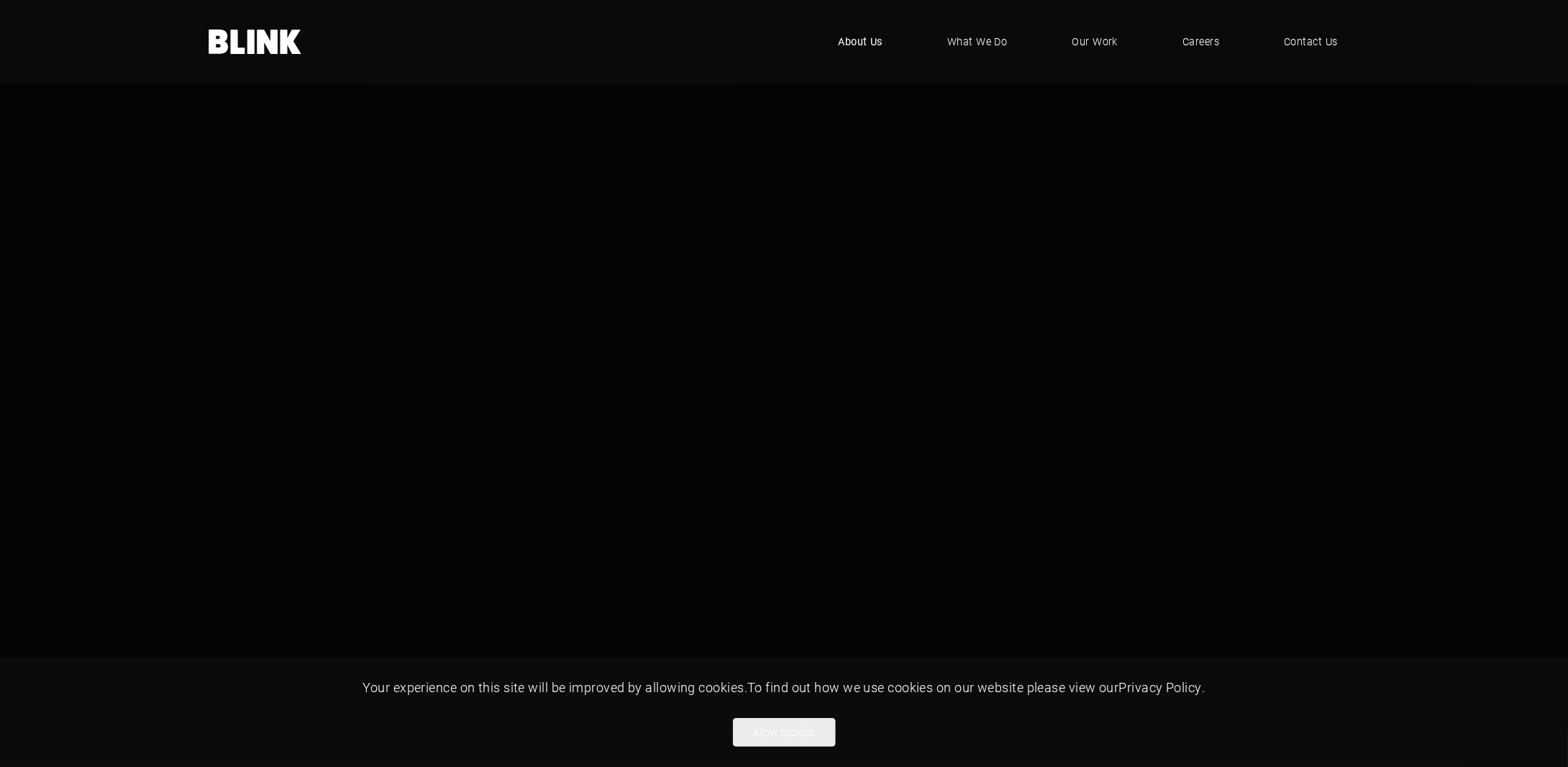
click at [876, 41] on span "About Us" at bounding box center [861, 41] width 45 height 16
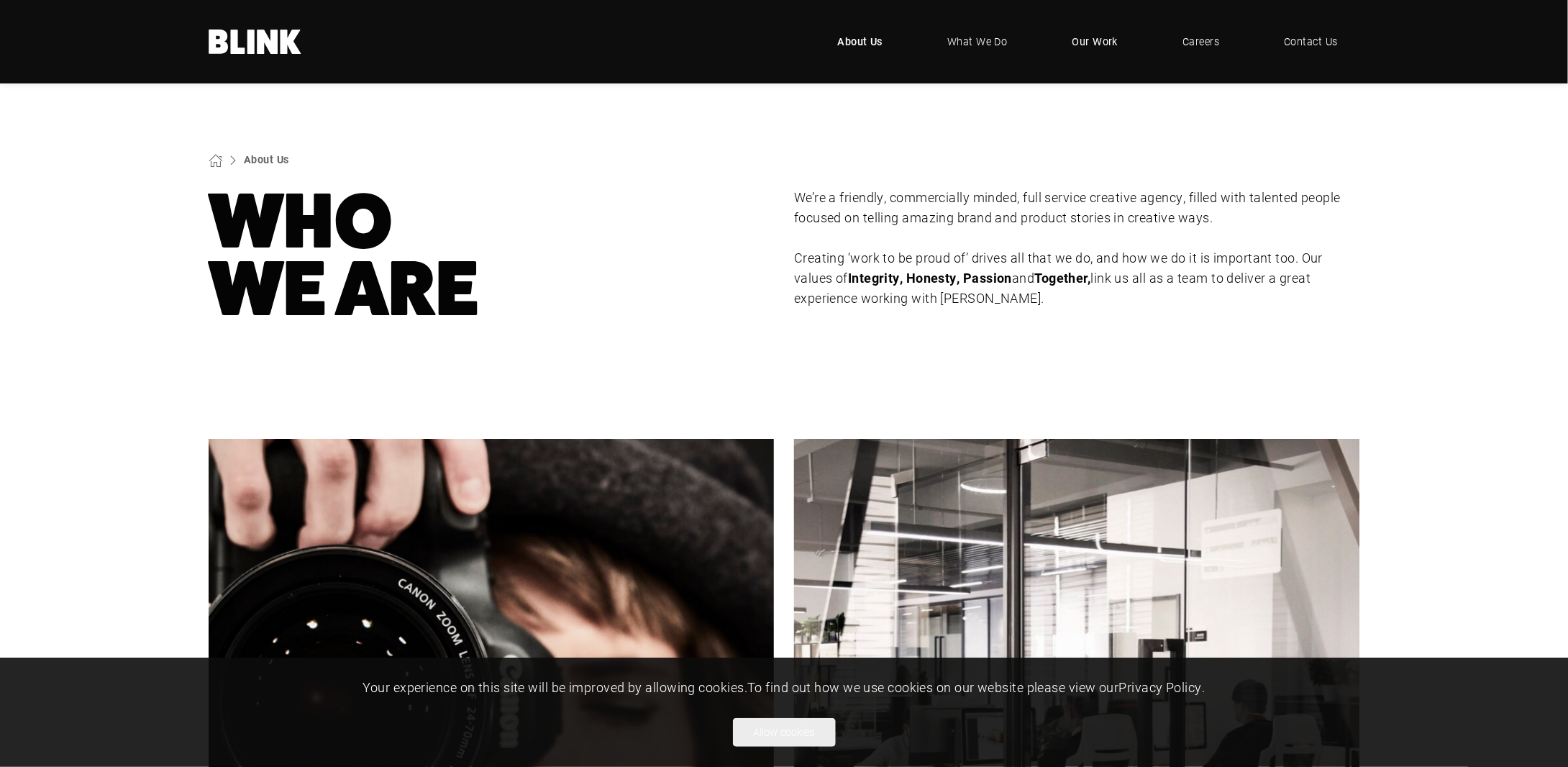
click at [1098, 48] on span "Our Work" at bounding box center [1096, 41] width 46 height 16
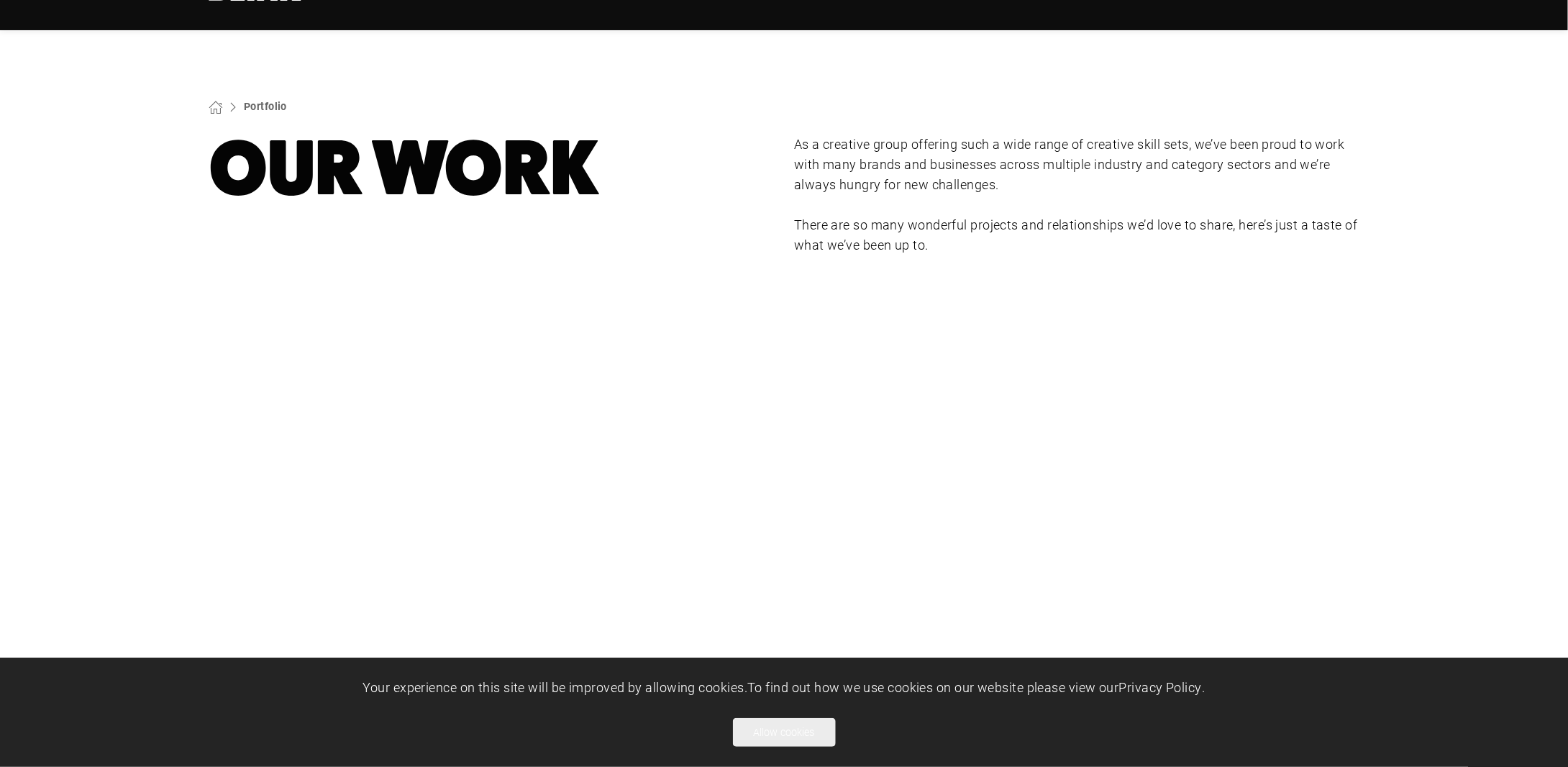
scroll to position [144, 0]
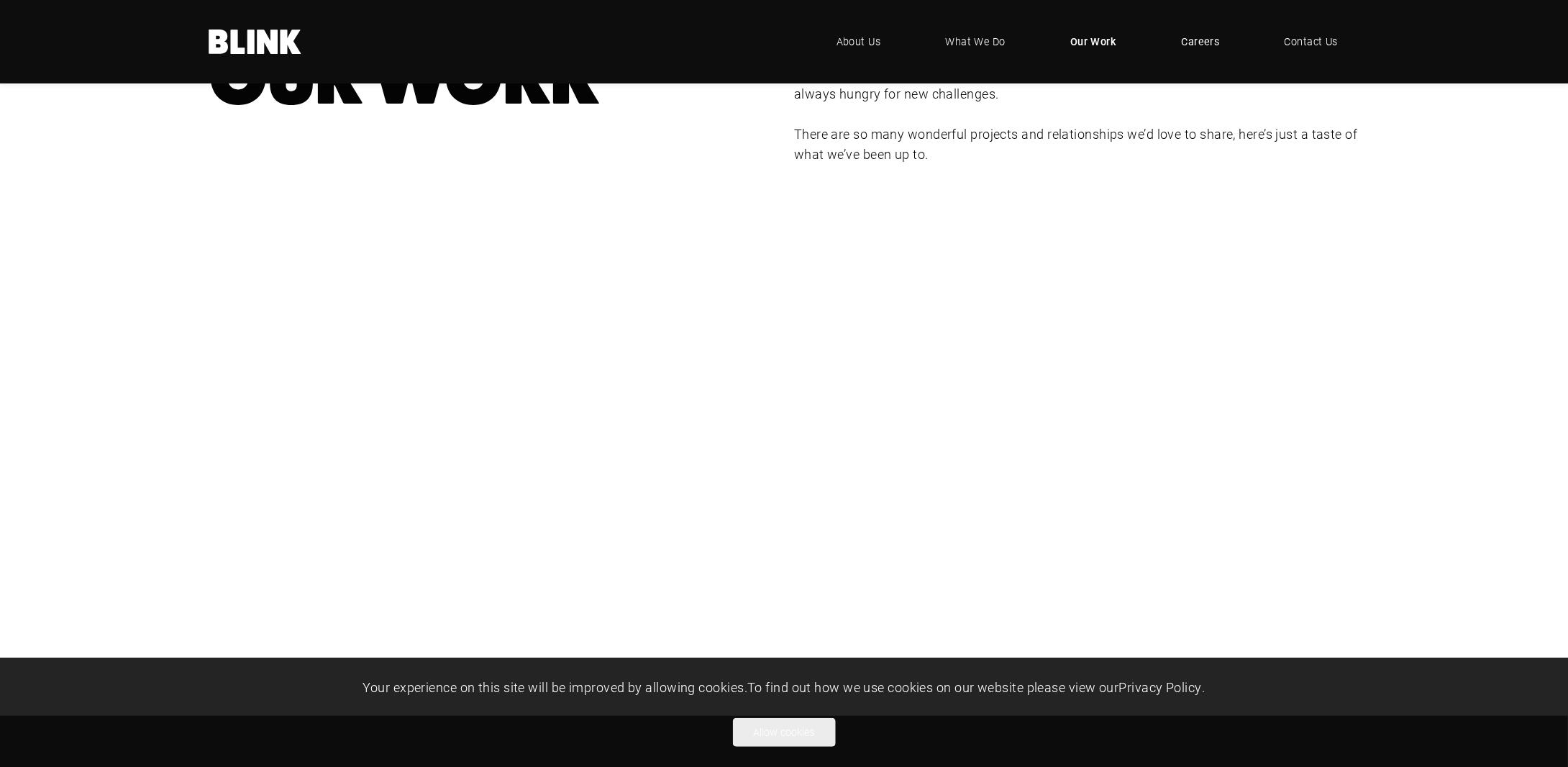
click at [1190, 46] on span "Careers" at bounding box center [1201, 41] width 38 height 16
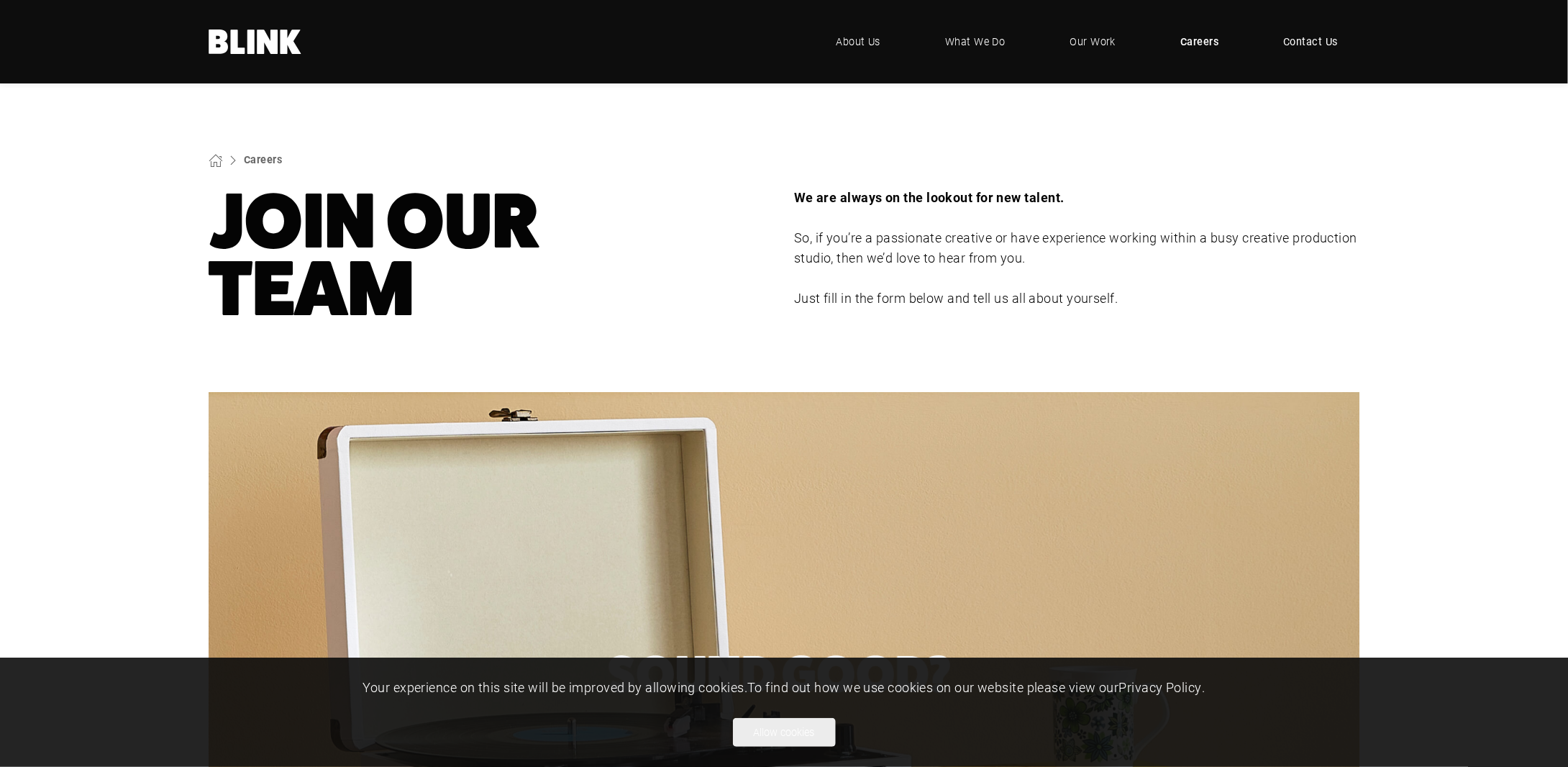
click at [1298, 49] on link "Contact Us" at bounding box center [1311, 41] width 98 height 43
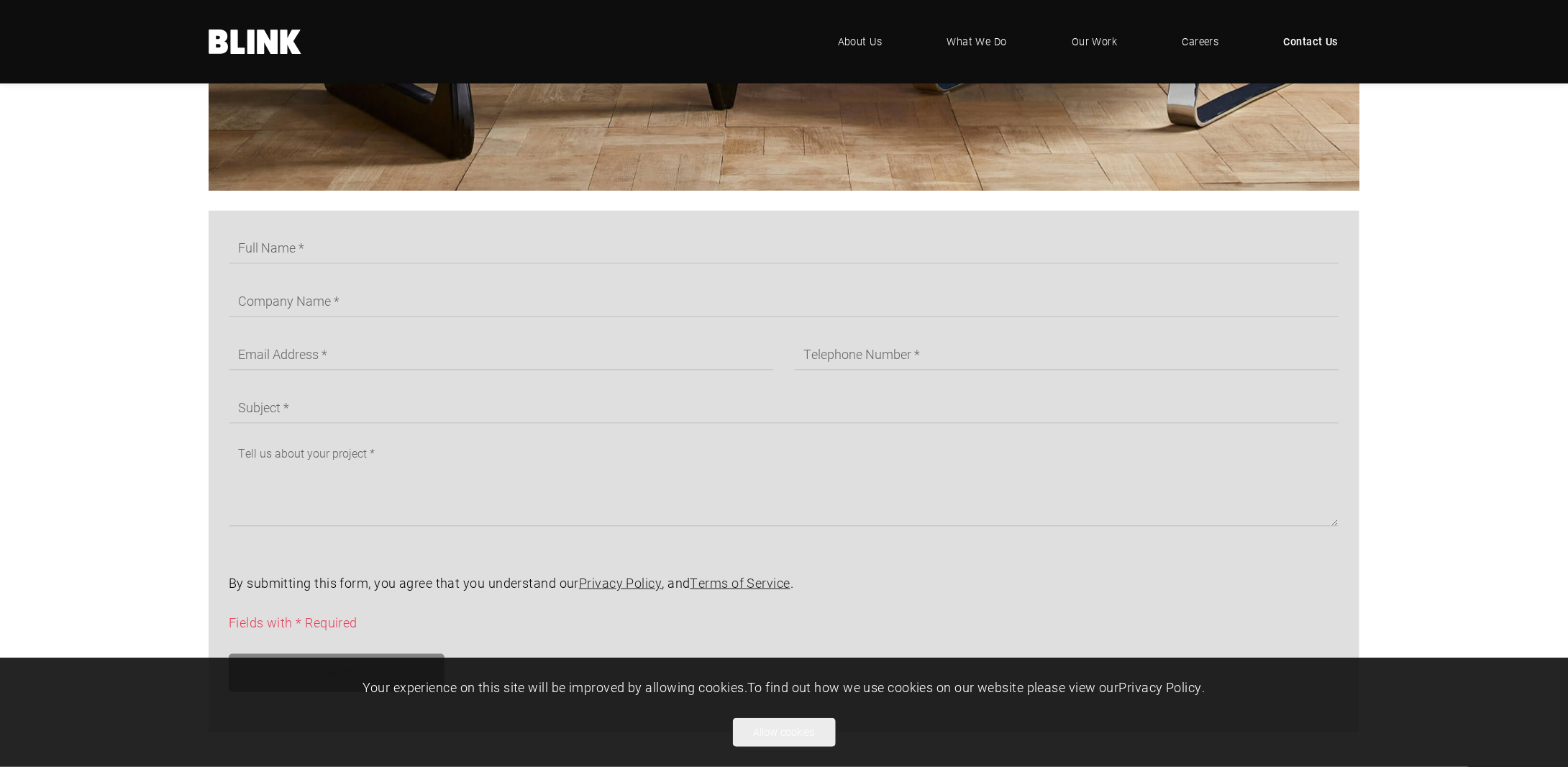
scroll to position [792, 0]
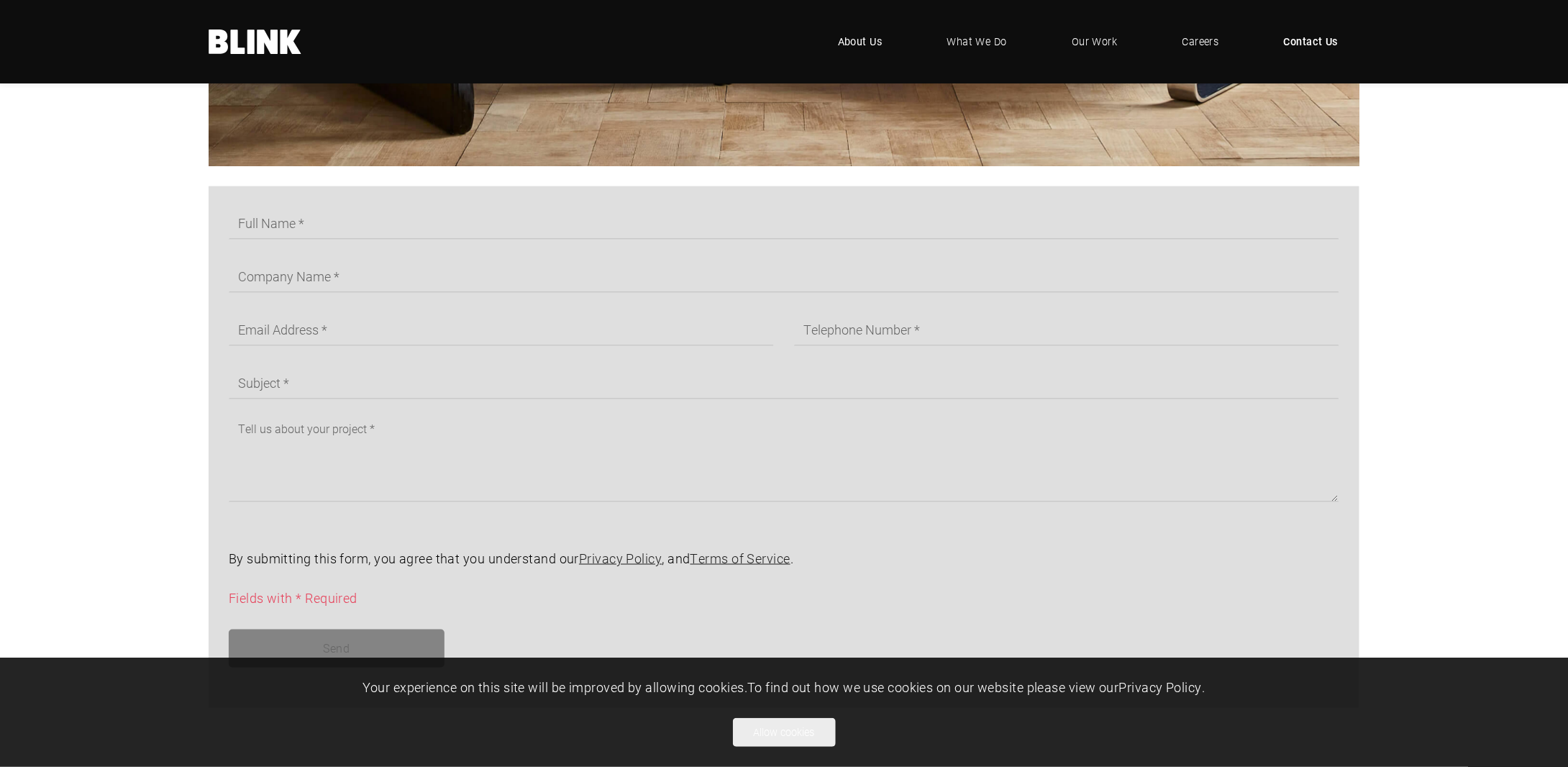
click at [865, 55] on link "About Us" at bounding box center [860, 41] width 88 height 43
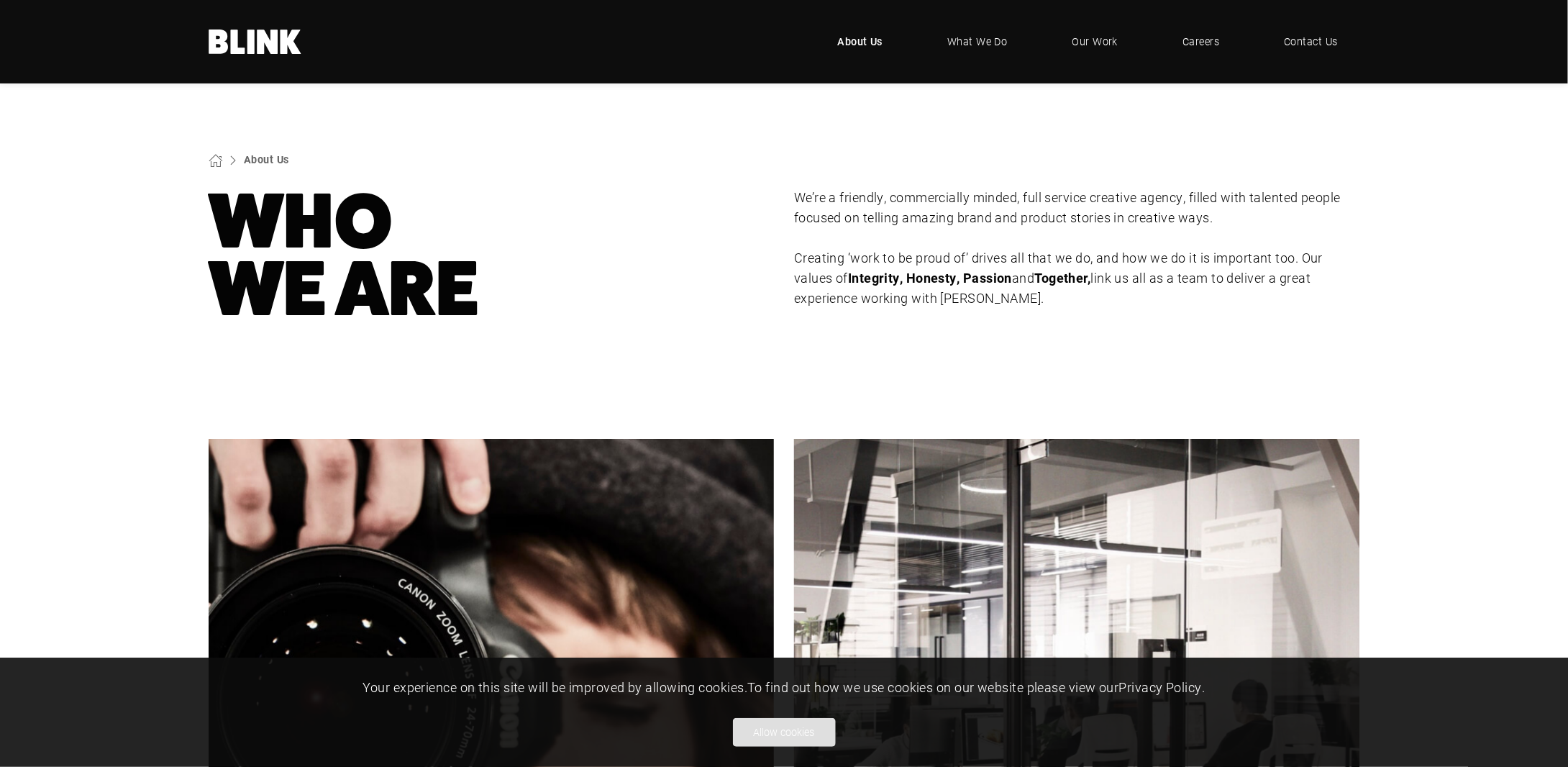
click at [817, 729] on button "Allow cookies" at bounding box center [784, 733] width 103 height 29
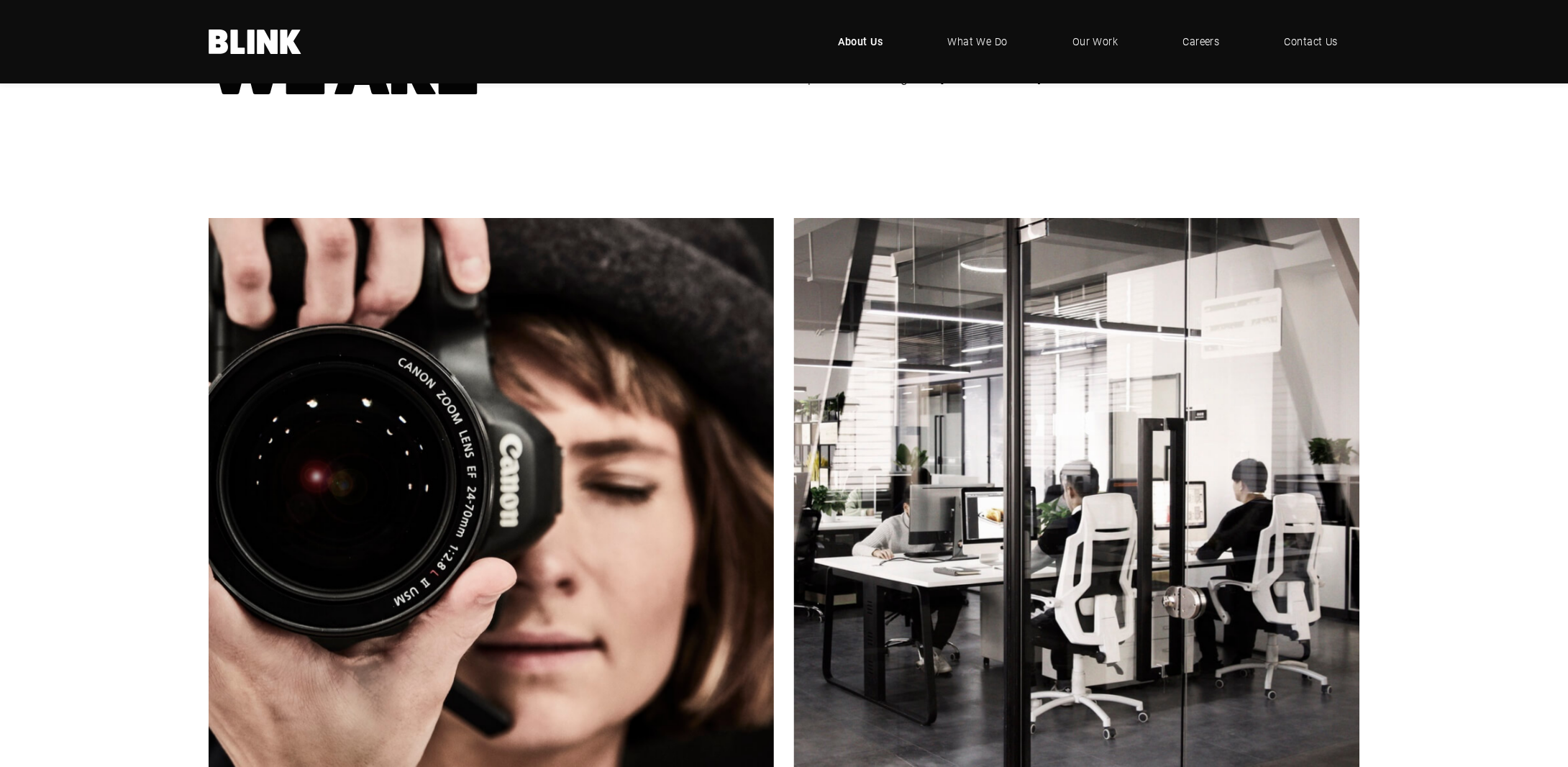
scroll to position [431, 0]
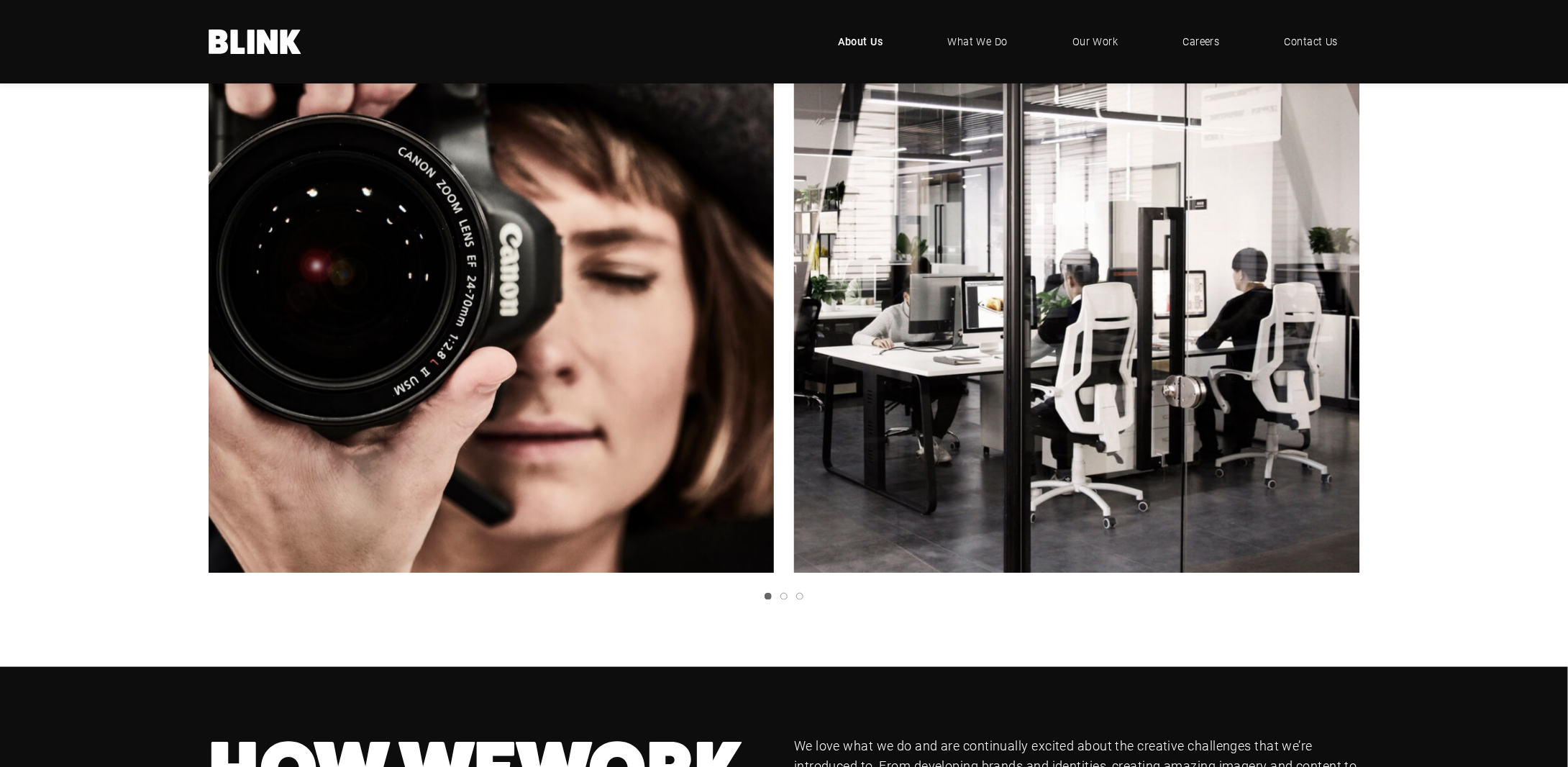
click at [0, 0] on link "Next slide" at bounding box center [0, 0] width 0 height 0
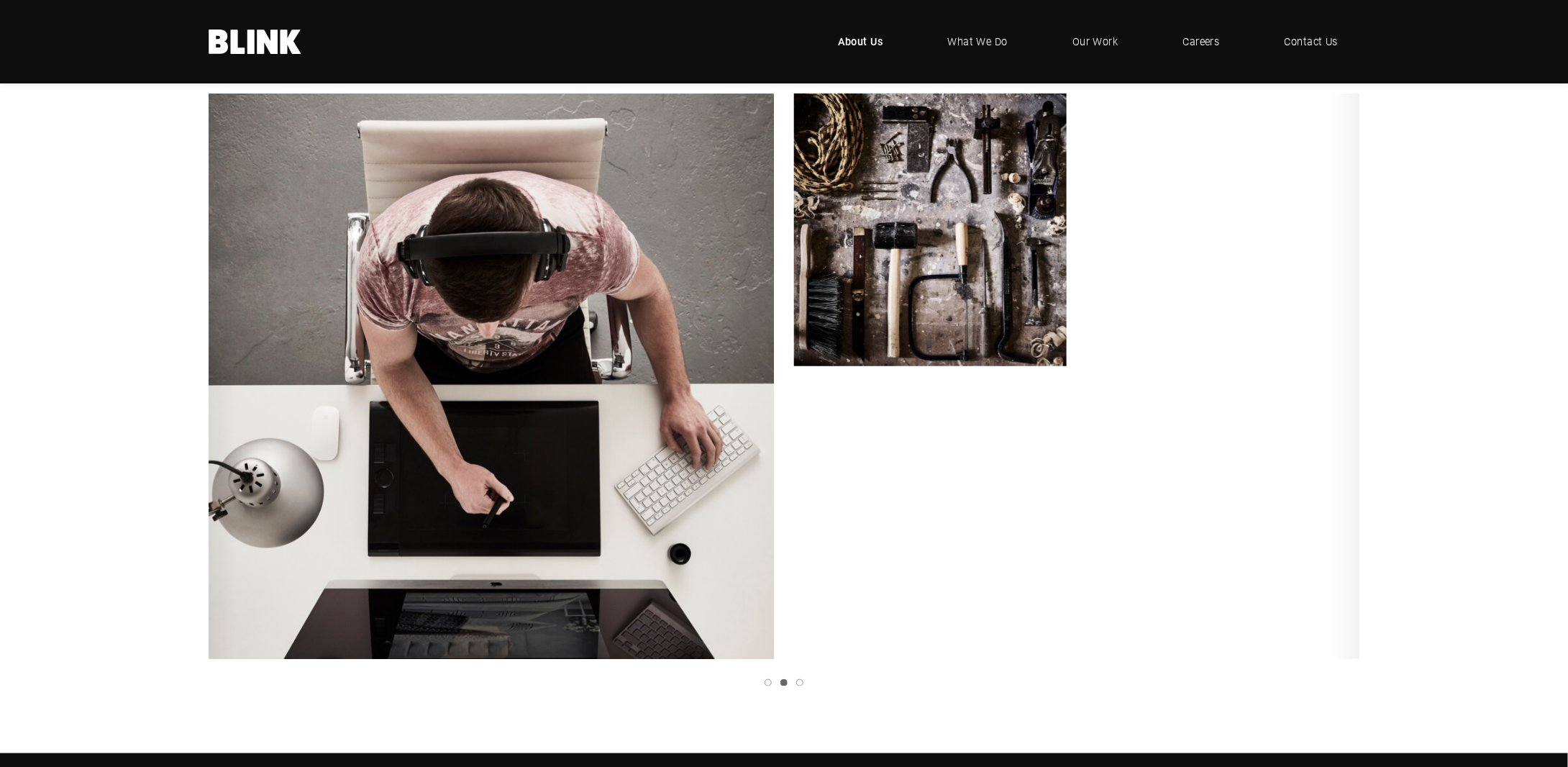
scroll to position [288, 0]
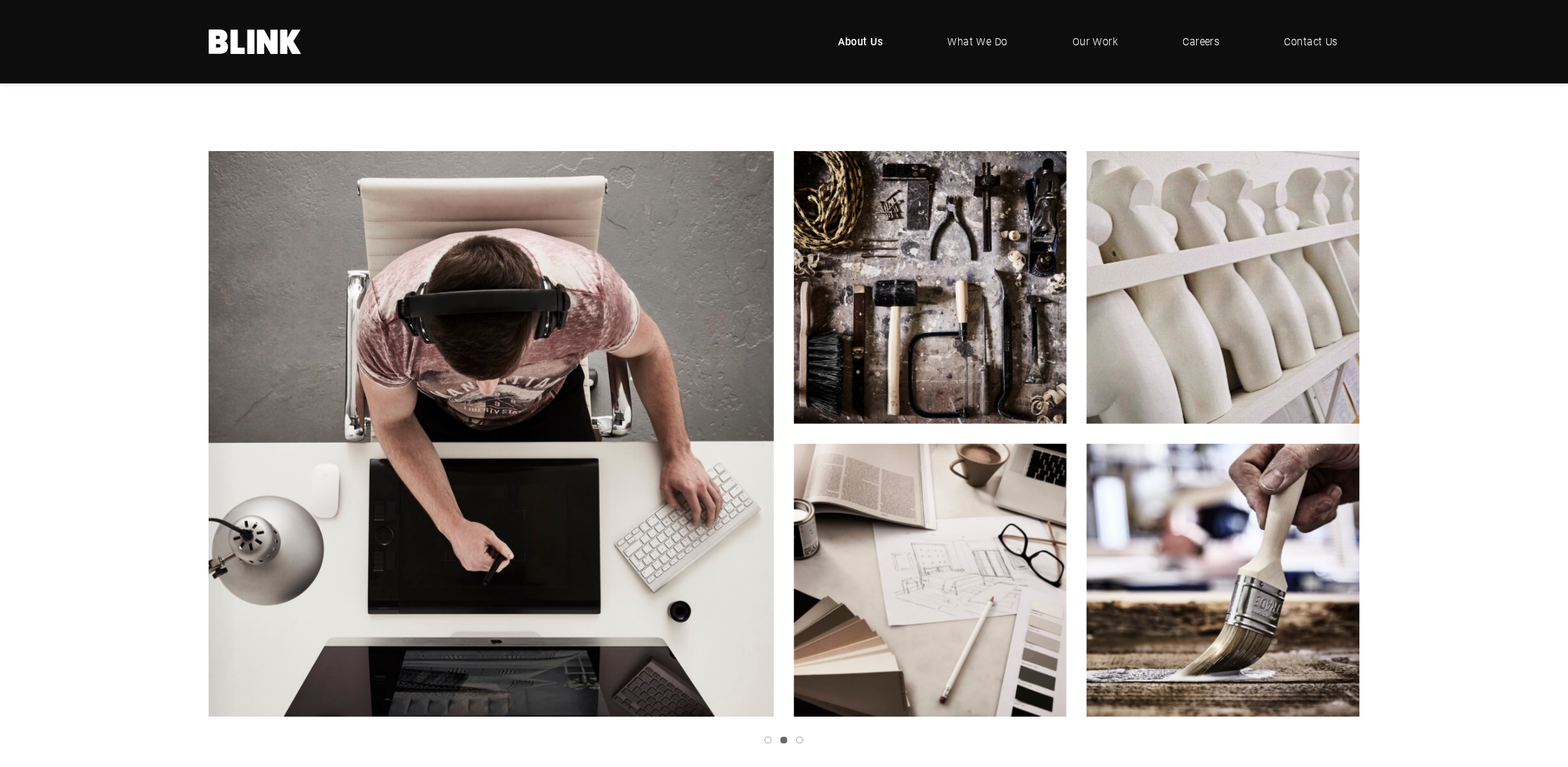
click at [0, 0] on icon "Next slide" at bounding box center [0, 0] width 0 height 0
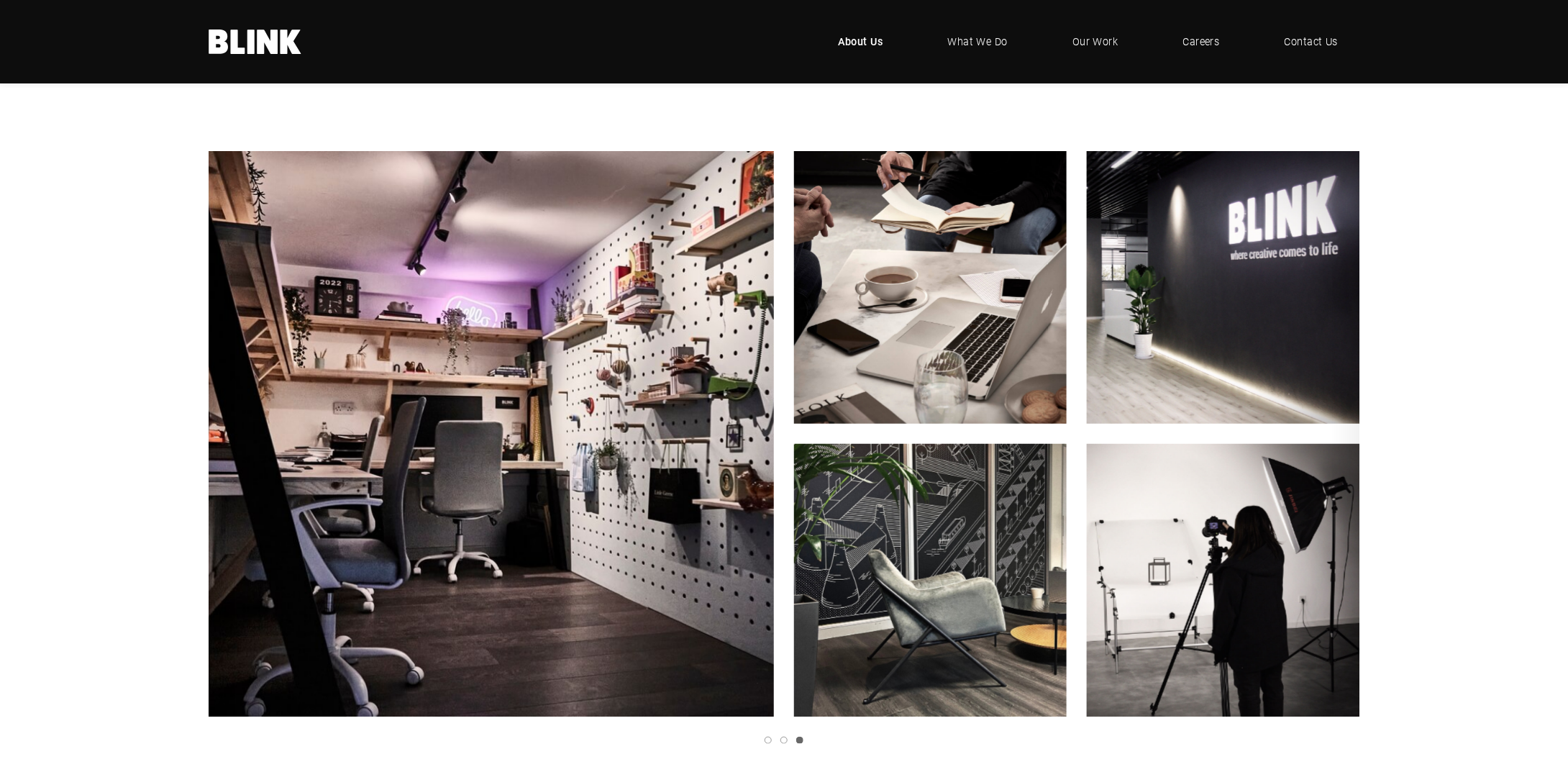
click at [0, 0] on icon "Next slide" at bounding box center [0, 0] width 0 height 0
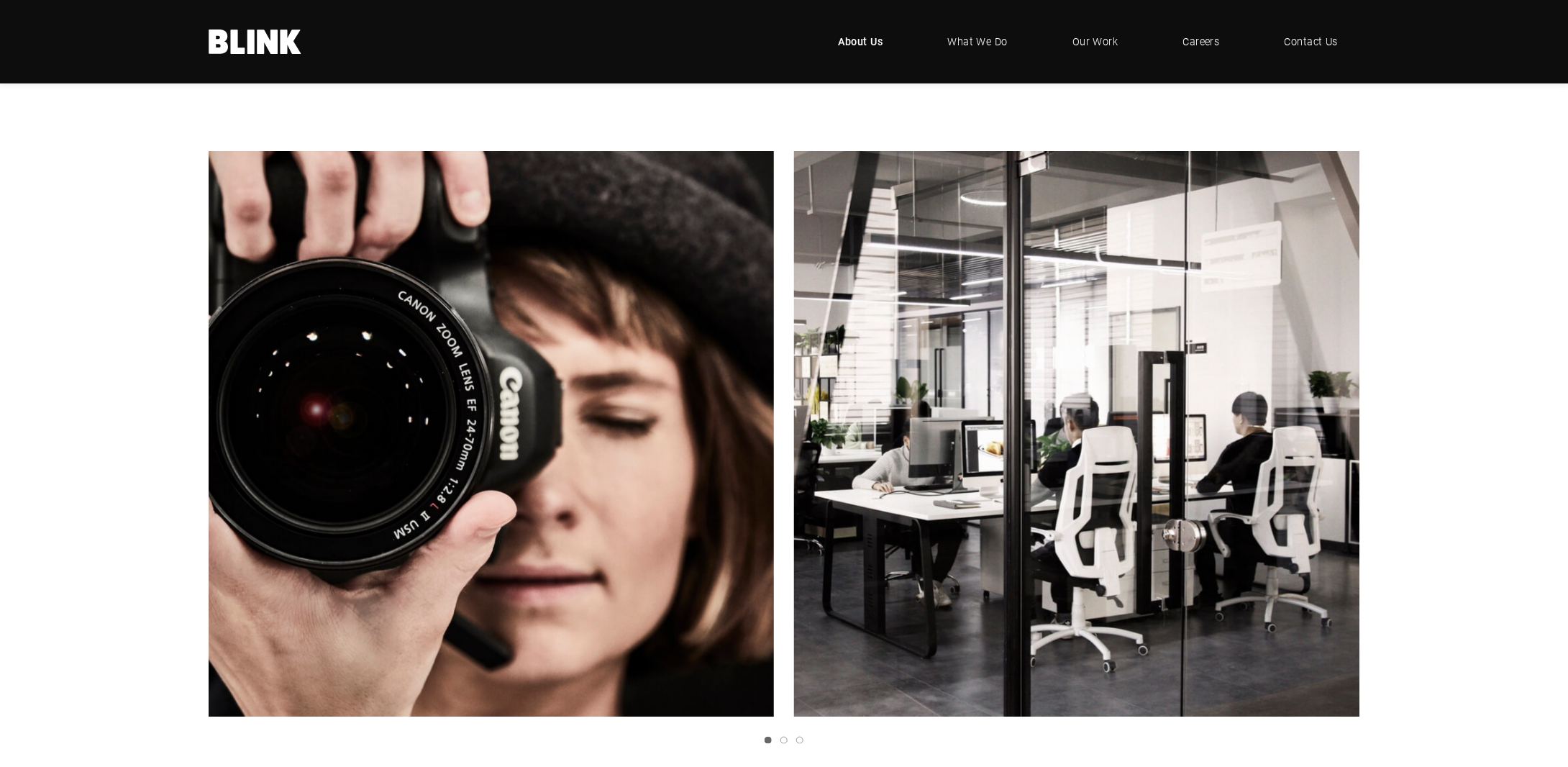
click at [0, 0] on icon "Next slide" at bounding box center [0, 0] width 0 height 0
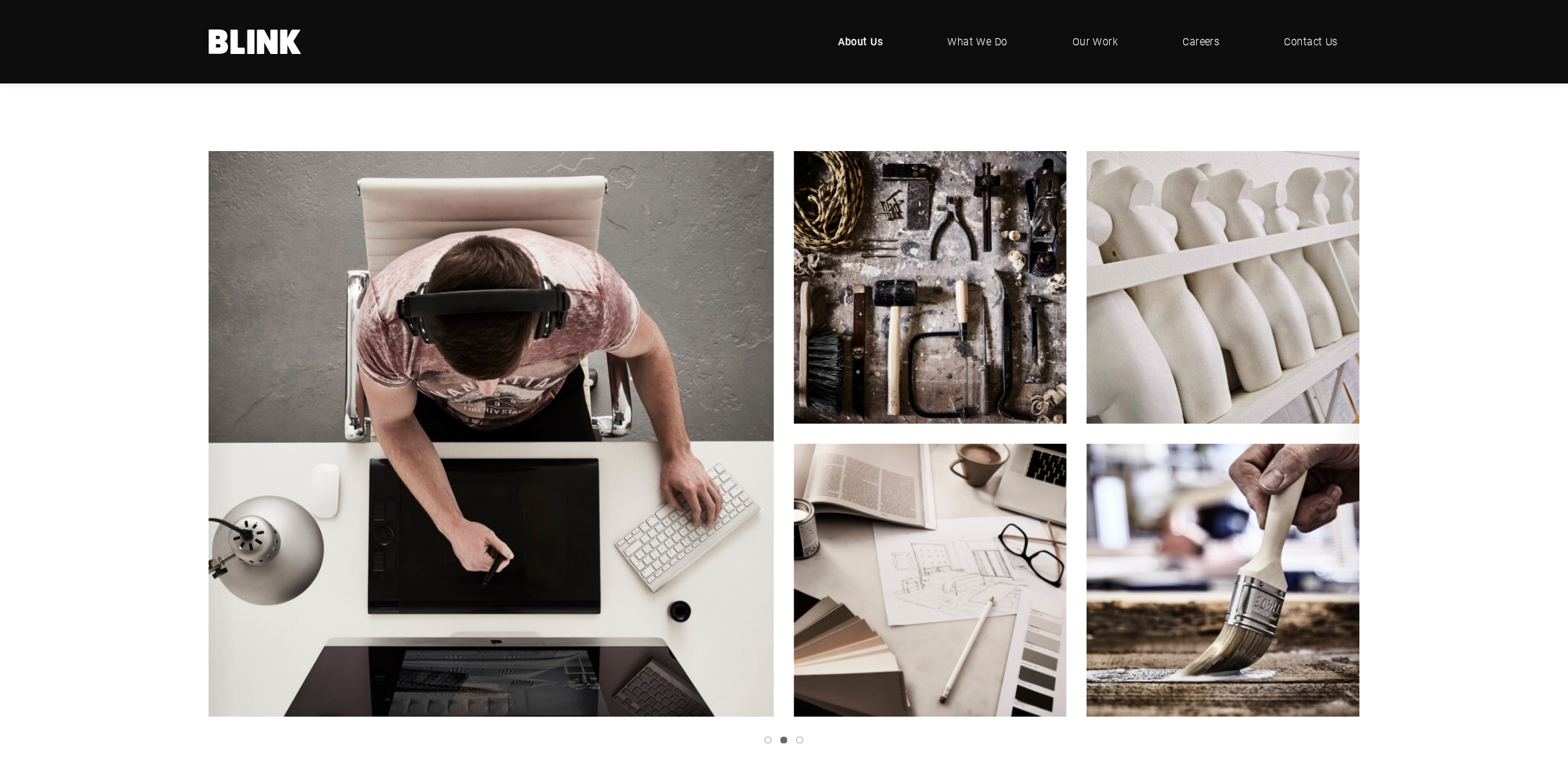
click at [0, 0] on icon "Next slide" at bounding box center [0, 0] width 0 height 0
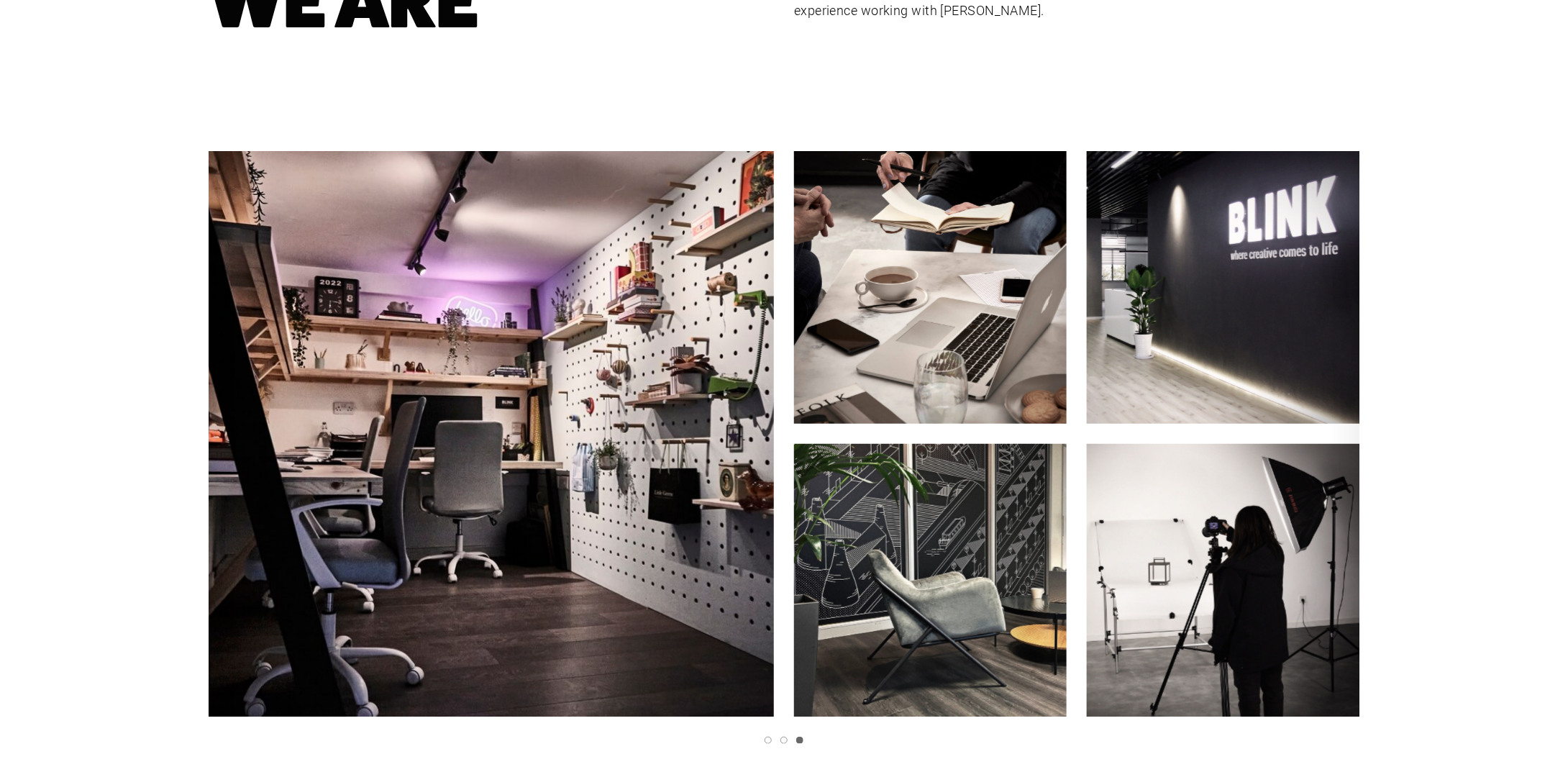
scroll to position [0, 0]
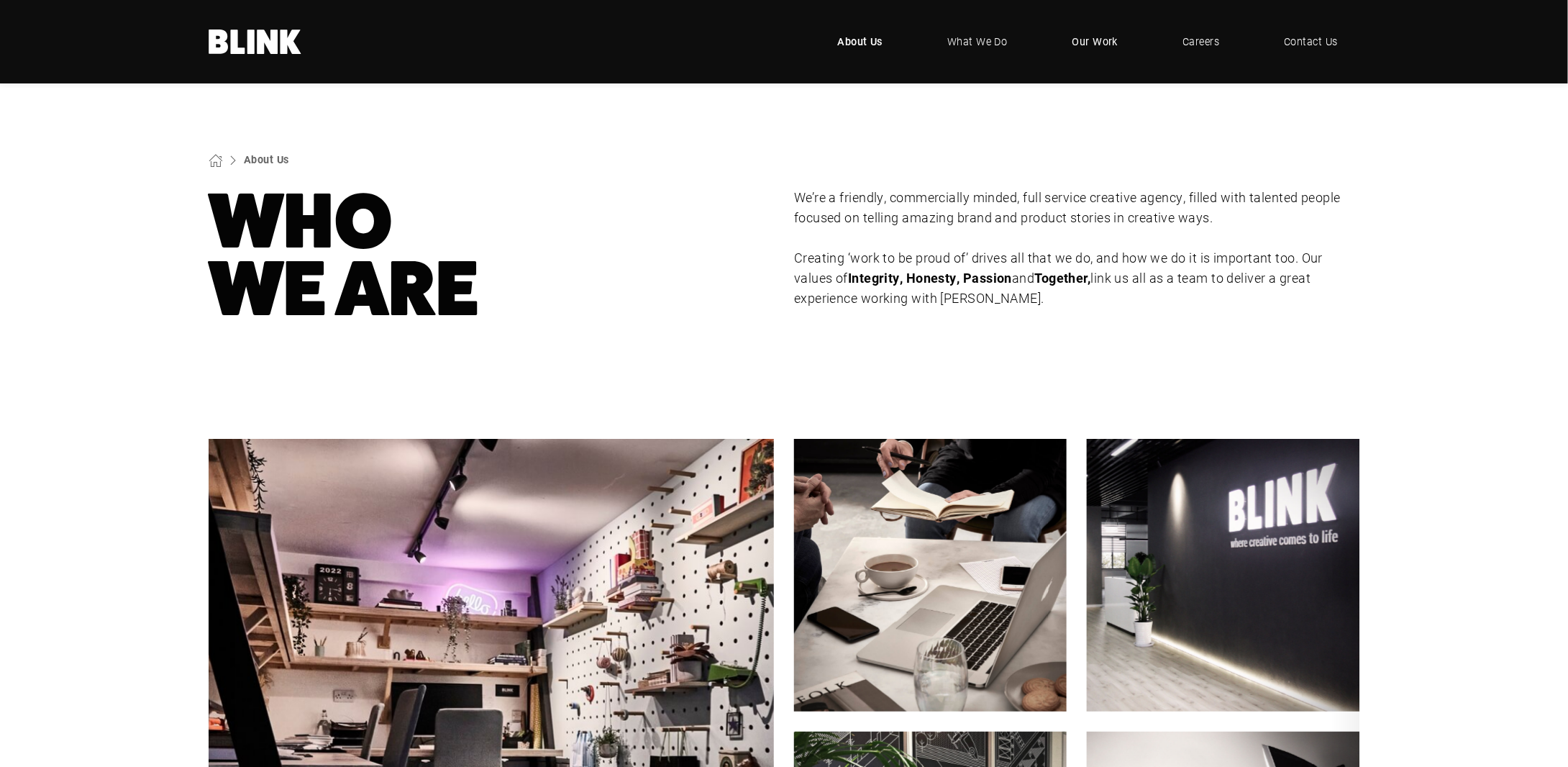
click at [1109, 41] on span "Our Work" at bounding box center [1096, 41] width 46 height 16
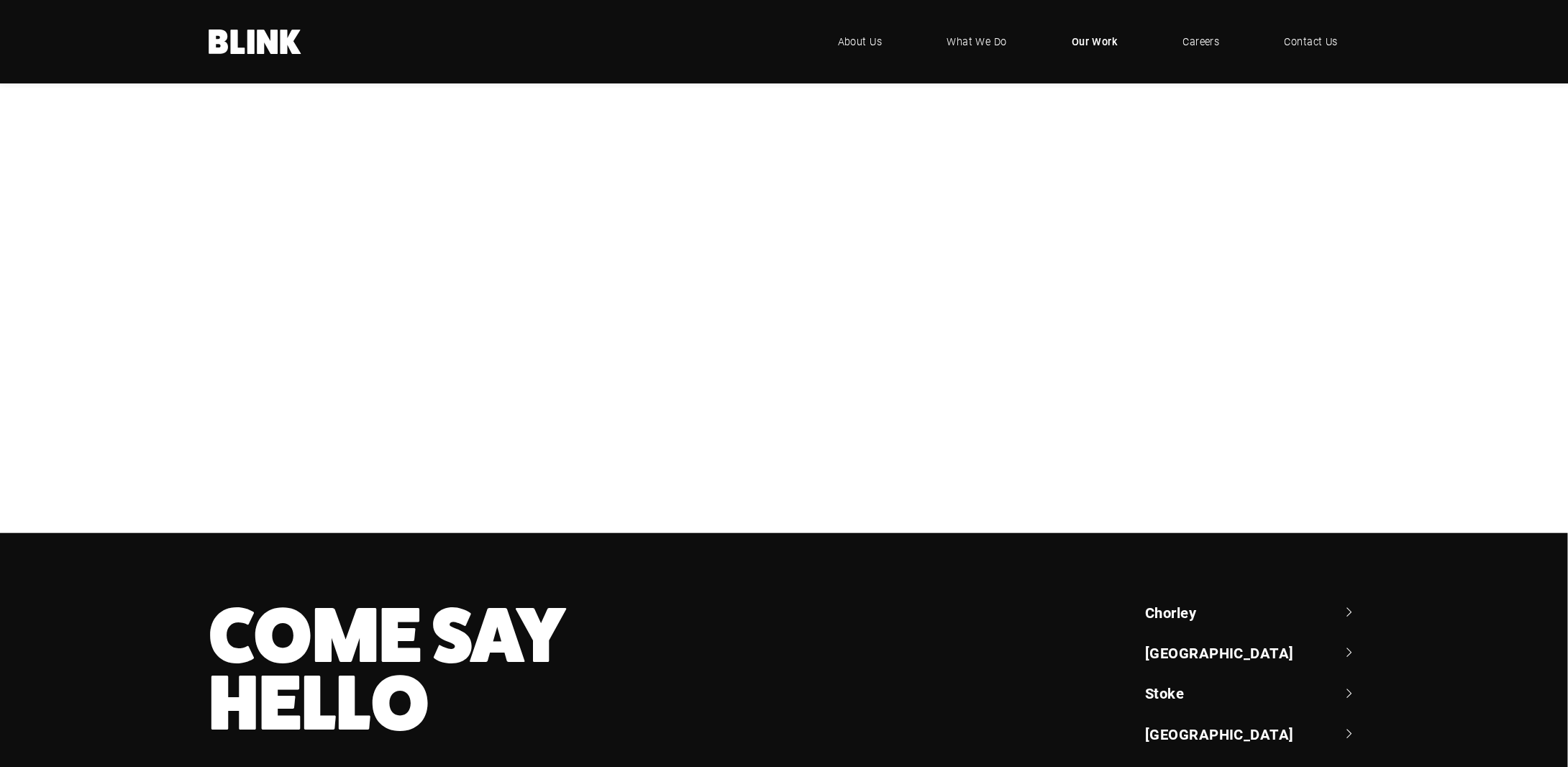
scroll to position [360, 0]
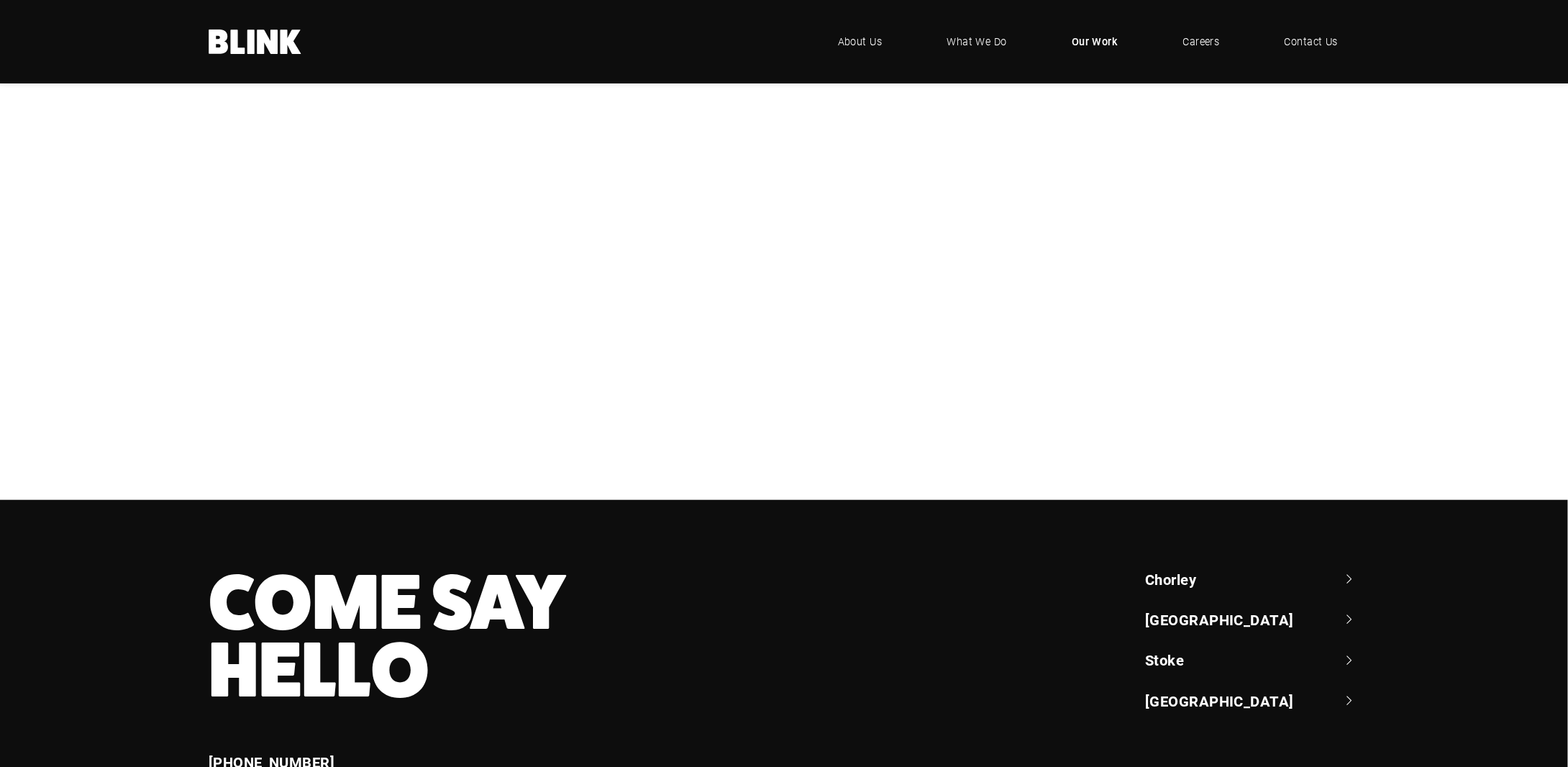
click at [0, 0] on div "NBrown" at bounding box center [0, 0] width 0 height 0
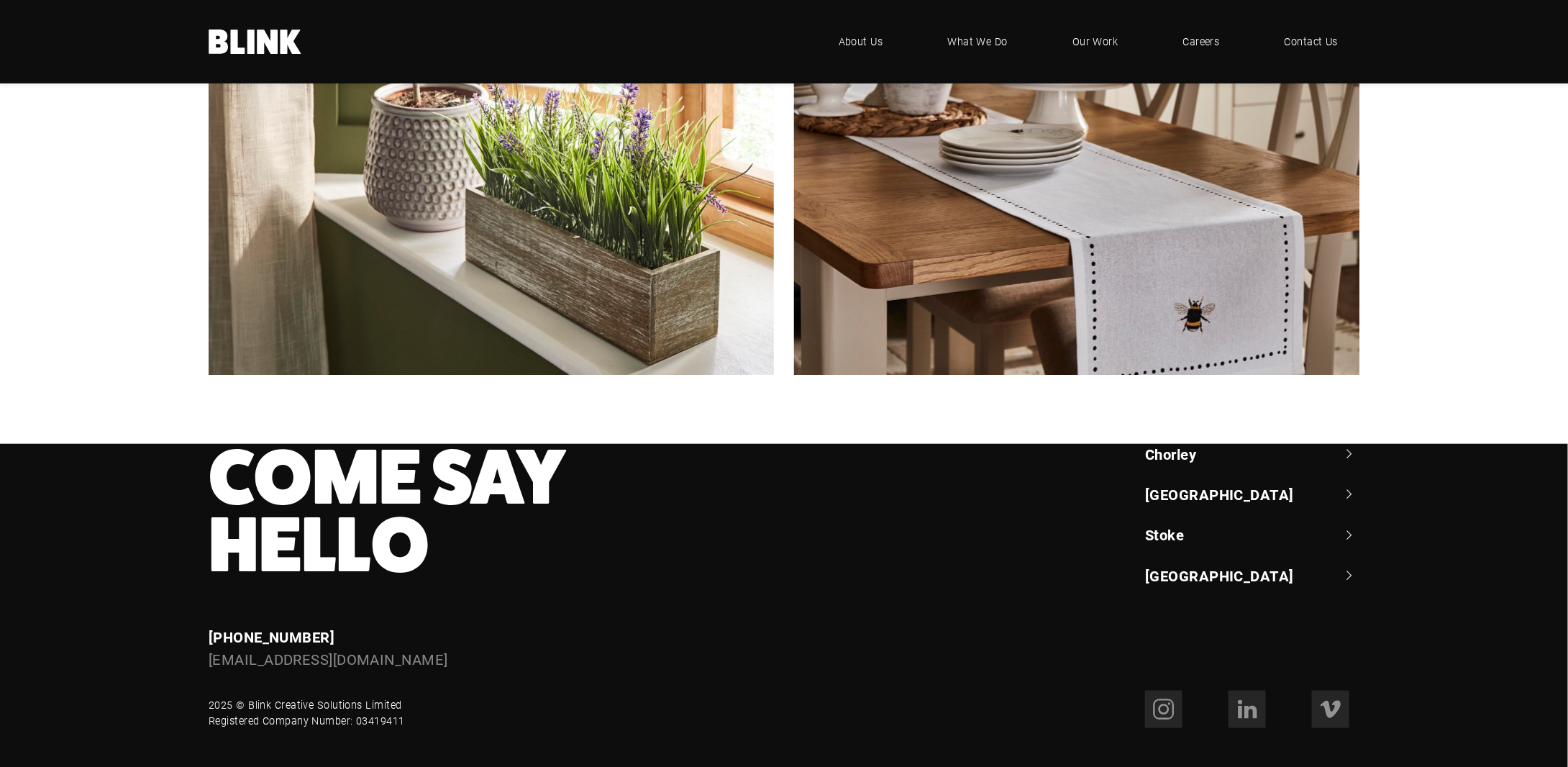
scroll to position [3144, 0]
